Goal: Task Accomplishment & Management: Manage account settings

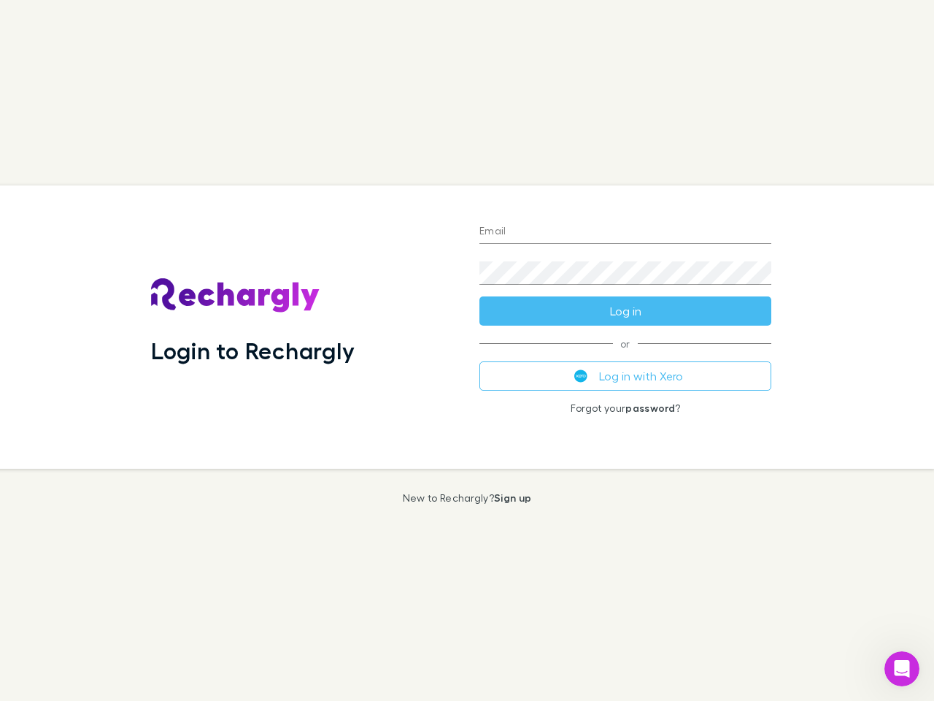
click at [467, 350] on div "Login to Rechargly" at bounding box center [303, 326] width 328 height 283
click at [625, 232] on input "Email" at bounding box center [626, 231] width 292 height 23
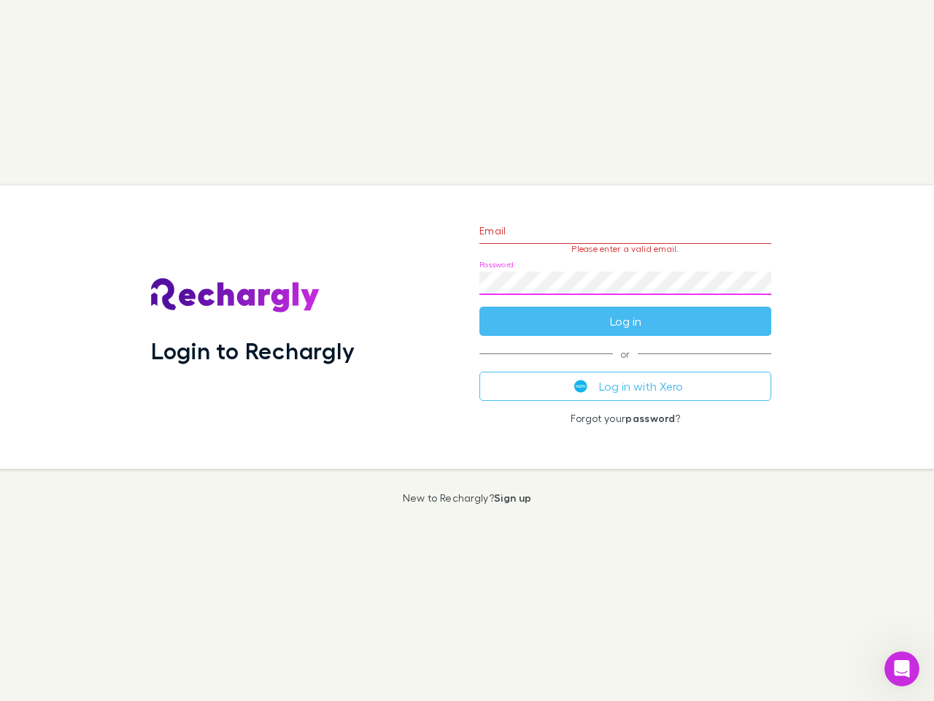
click at [625, 311] on form "Email Please enter a valid email. Password Log in" at bounding box center [626, 272] width 292 height 127
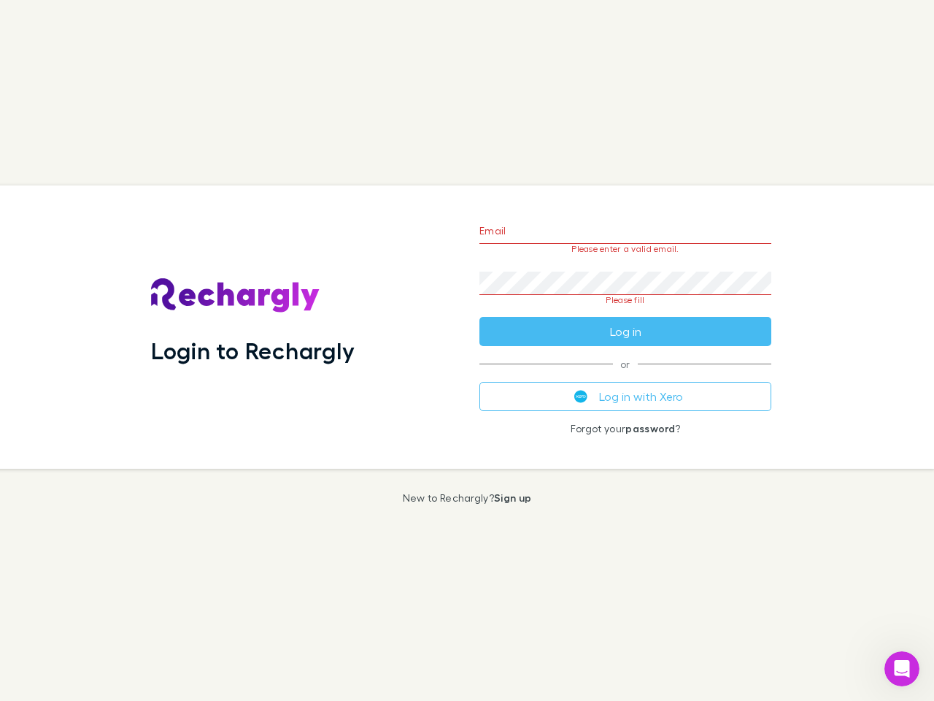
click at [625, 376] on div "Email Please enter a valid email. Password Please fill Log in or Log in with Xe…" at bounding box center [625, 326] width 315 height 283
click at [902, 669] on icon "Open Intercom Messenger" at bounding box center [902, 669] width 24 height 24
